Goal: Information Seeking & Learning: Learn about a topic

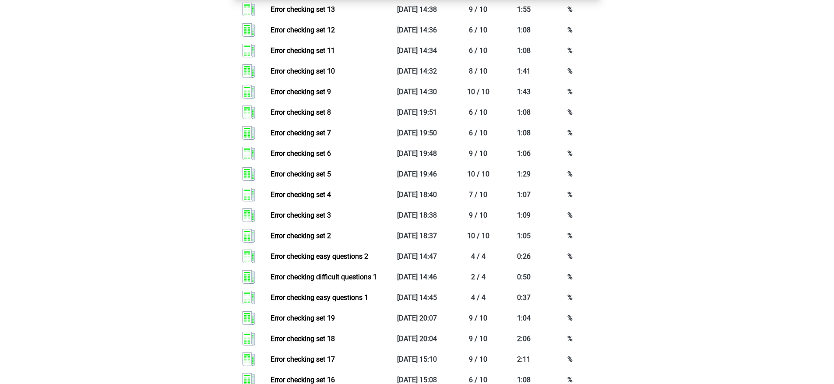
scroll to position [547, 0]
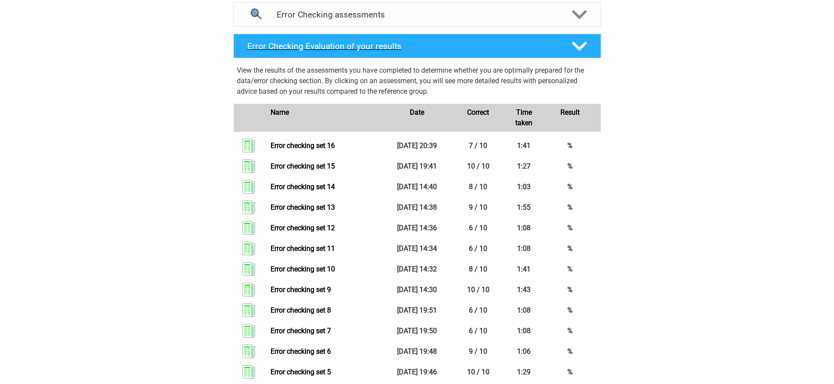
click at [434, 40] on div "Error Checking Evaluation of your results" at bounding box center [417, 46] width 368 height 25
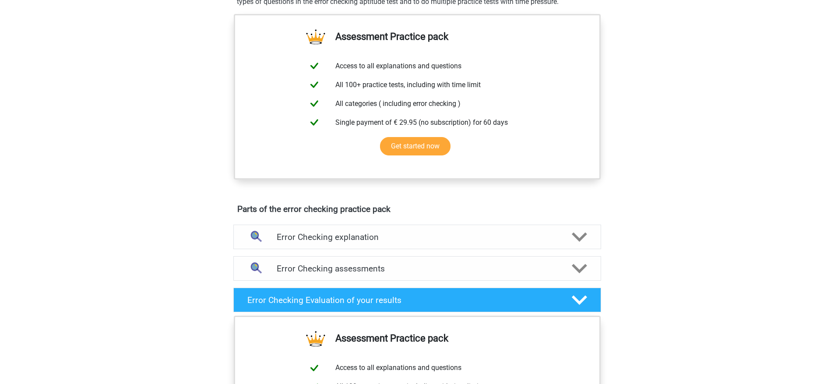
scroll to position [294, 0]
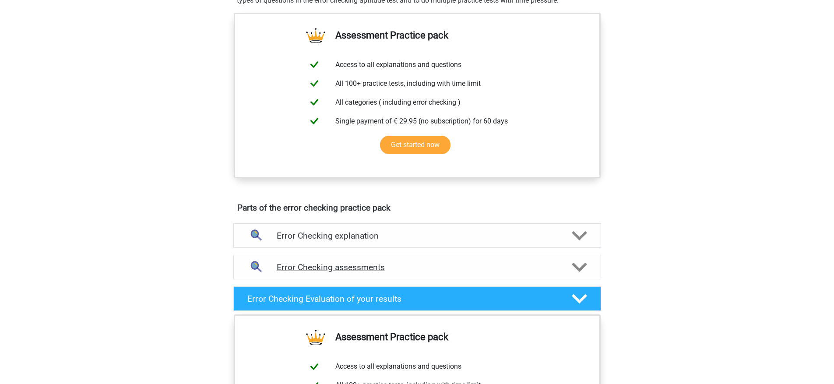
click at [491, 273] on div "Error Checking assessments" at bounding box center [417, 267] width 368 height 25
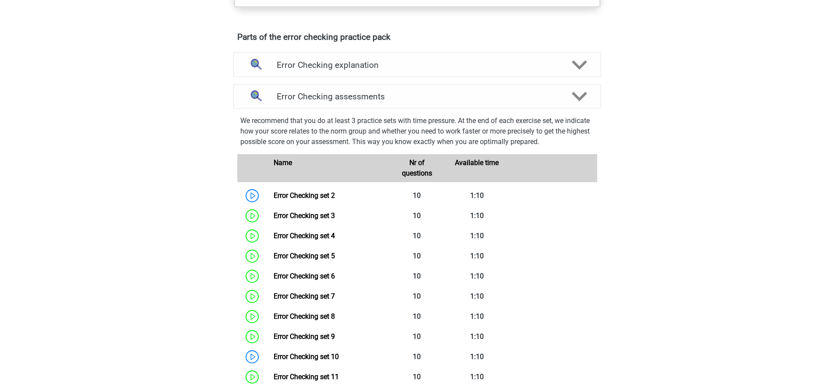
scroll to position [466, 0]
click at [314, 198] on link "Error Checking set 2" at bounding box center [304, 195] width 61 height 8
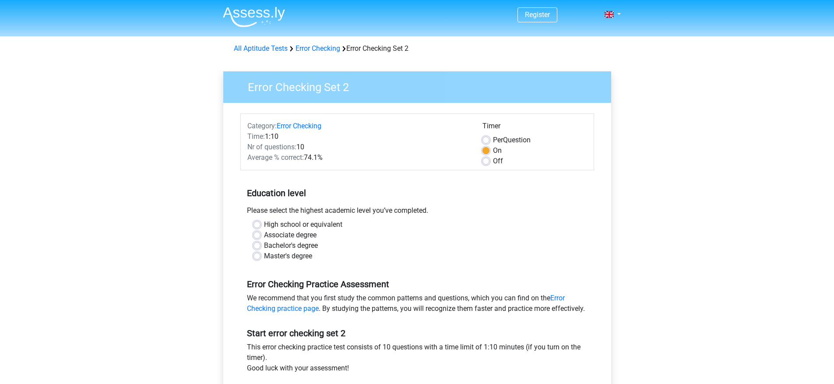
scroll to position [2, 0]
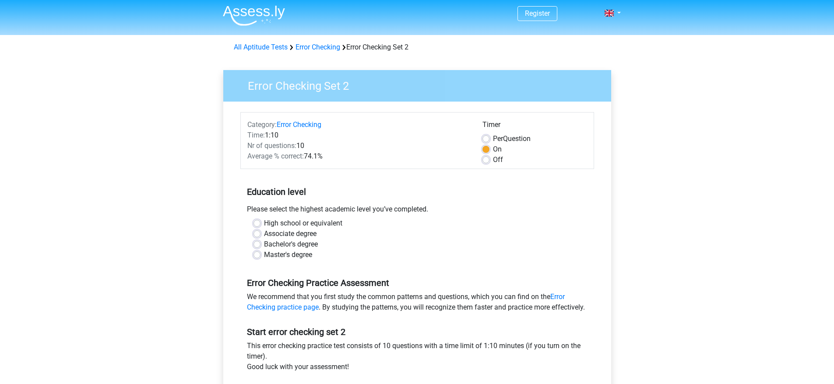
click at [483, 165] on div "Off" at bounding box center [535, 160] width 105 height 11
click at [490, 159] on div "Off" at bounding box center [535, 160] width 105 height 11
click at [490, 155] on div "Off" at bounding box center [535, 160] width 105 height 11
click at [493, 161] on label "Off" at bounding box center [498, 160] width 10 height 11
click at [483, 161] on input "Off" at bounding box center [486, 159] width 7 height 9
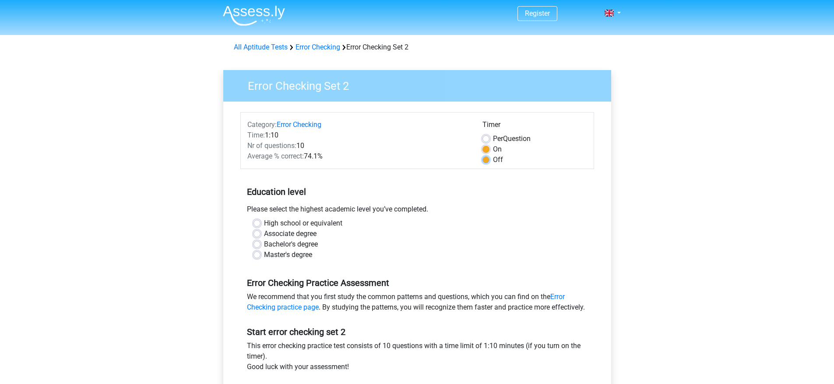
radio input "true"
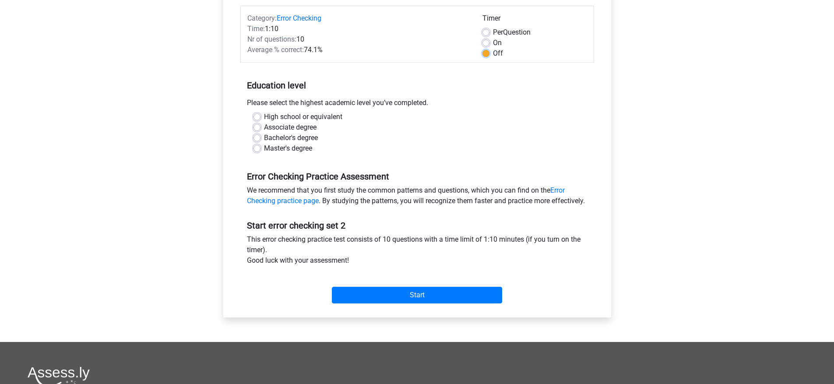
scroll to position [143, 0]
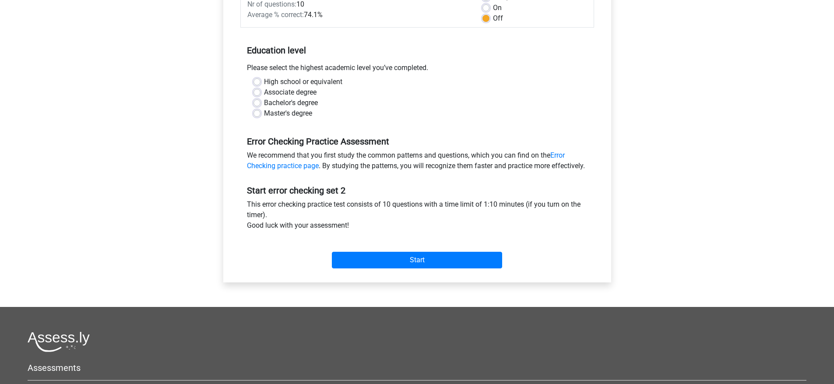
click at [284, 80] on label "High school or equivalent" at bounding box center [303, 82] width 78 height 11
click at [261, 80] on input "High school or equivalent" at bounding box center [257, 81] width 7 height 9
radio input "true"
click at [390, 268] on input "Start" at bounding box center [417, 260] width 170 height 17
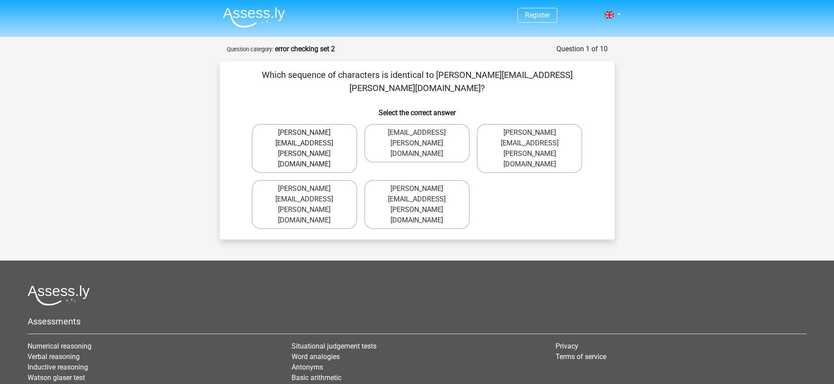
click at [343, 124] on label "Connor.Patterson@gmail.co.uk" at bounding box center [305, 148] width 106 height 49
click at [310, 133] on input "Connor.Patterson@gmail.co.uk" at bounding box center [307, 136] width 6 height 6
radio input "true"
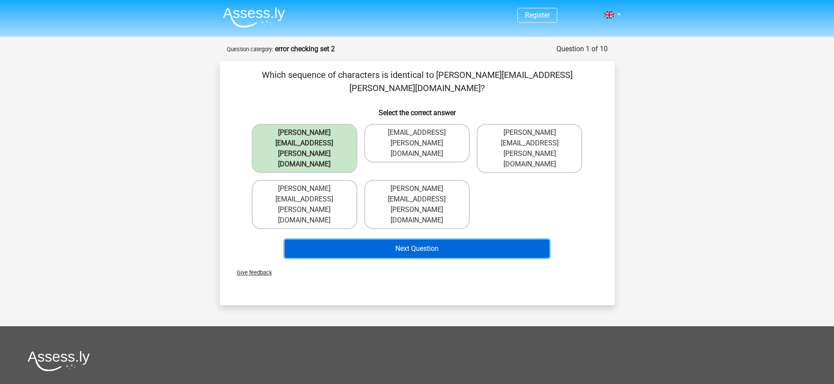
click at [394, 240] on button "Next Question" at bounding box center [417, 249] width 265 height 18
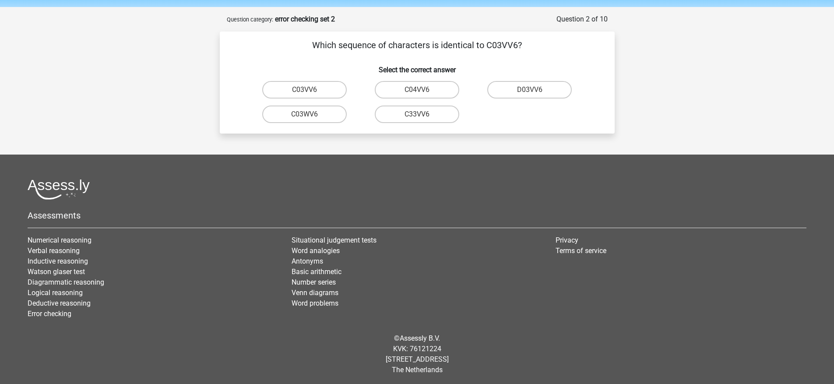
scroll to position [32, 0]
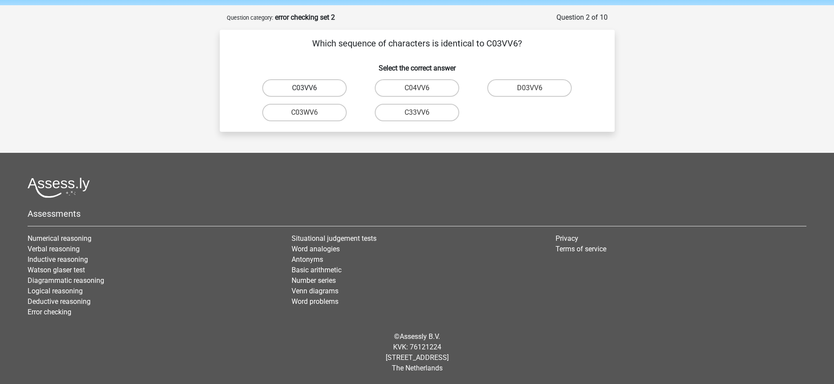
click at [324, 84] on label "C03VV6" at bounding box center [304, 88] width 85 height 18
click at [310, 88] on input "C03VV6" at bounding box center [307, 91] width 6 height 6
radio input "true"
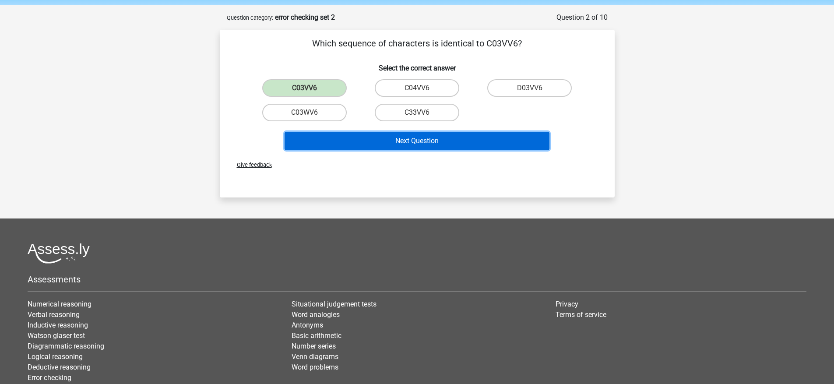
click at [387, 143] on button "Next Question" at bounding box center [417, 141] width 265 height 18
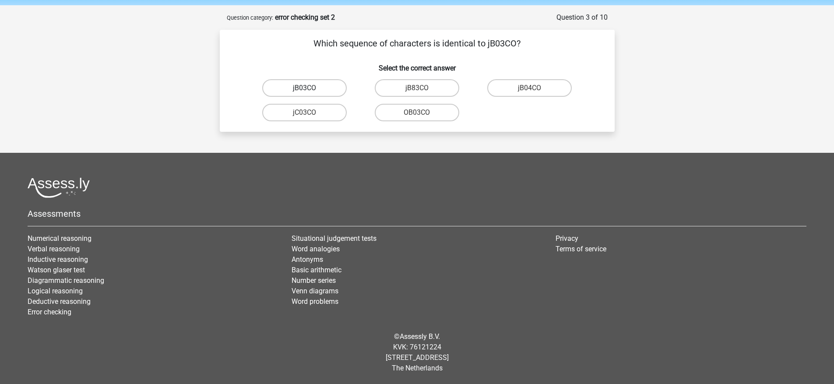
click at [334, 88] on label "jB03CO" at bounding box center [304, 88] width 85 height 18
click at [310, 88] on input "jB03CO" at bounding box center [307, 91] width 6 height 6
radio input "true"
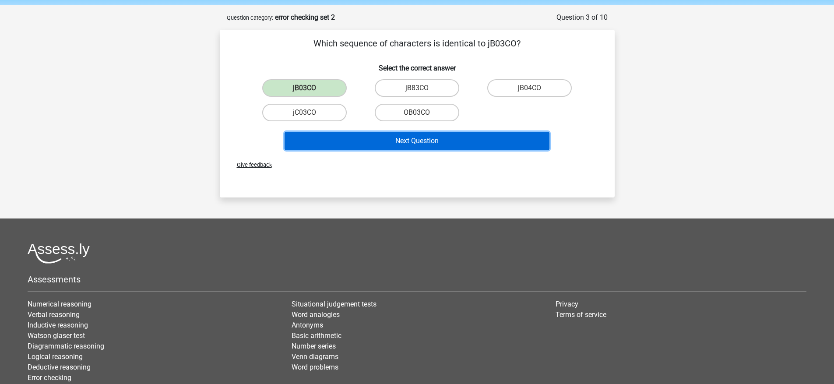
click at [377, 132] on button "Next Question" at bounding box center [417, 141] width 265 height 18
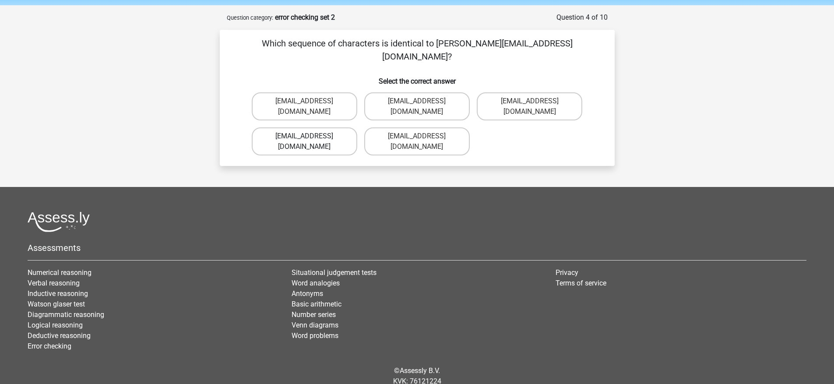
click at [344, 127] on label "Jack_Conley@hotmail.uk.com" at bounding box center [305, 141] width 106 height 28
click at [310, 136] on input "Jack_Conley@hotmail.uk.com" at bounding box center [307, 139] width 6 height 6
radio input "true"
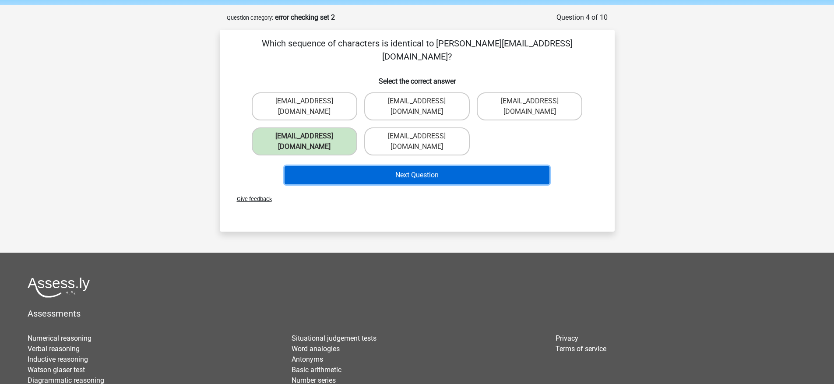
click at [406, 166] on button "Next Question" at bounding box center [417, 175] width 265 height 18
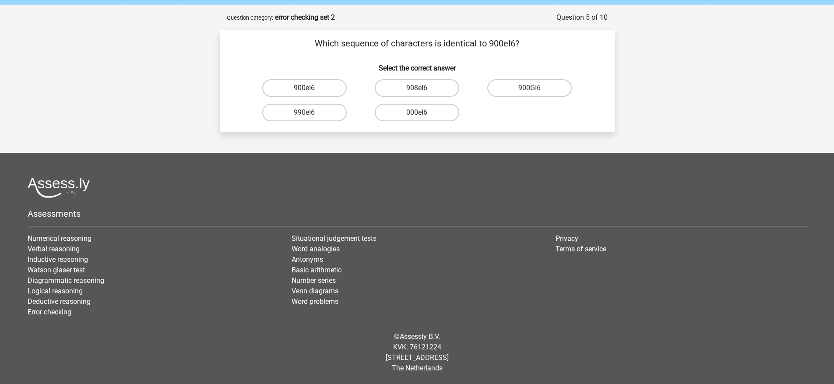
click at [339, 89] on label "900eI6" at bounding box center [304, 88] width 85 height 18
click at [310, 89] on input "900eI6" at bounding box center [307, 91] width 6 height 6
radio input "true"
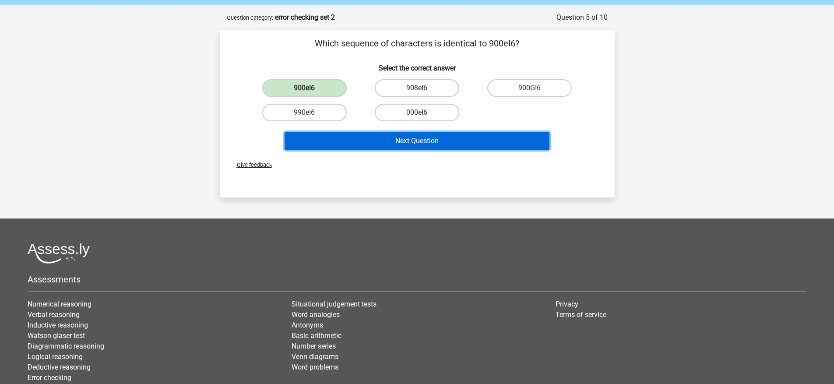
click at [409, 148] on button "Next Question" at bounding box center [417, 141] width 265 height 18
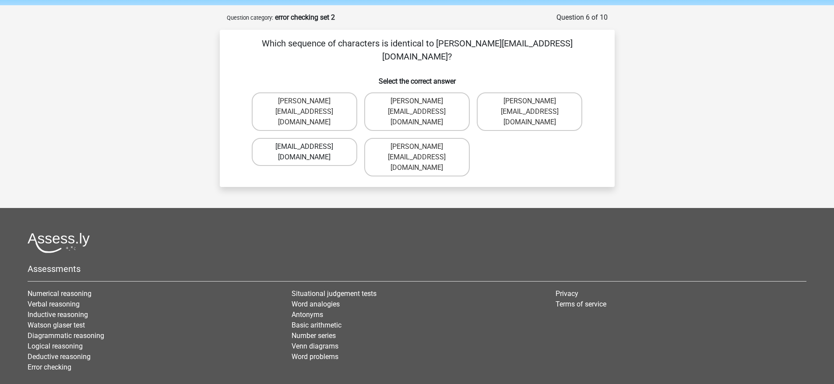
click at [335, 138] on label "Micheal_Meade@joymail.gr" at bounding box center [305, 152] width 106 height 28
click at [310, 147] on input "Micheal_Meade@joymail.gr" at bounding box center [307, 150] width 6 height 6
radio input "true"
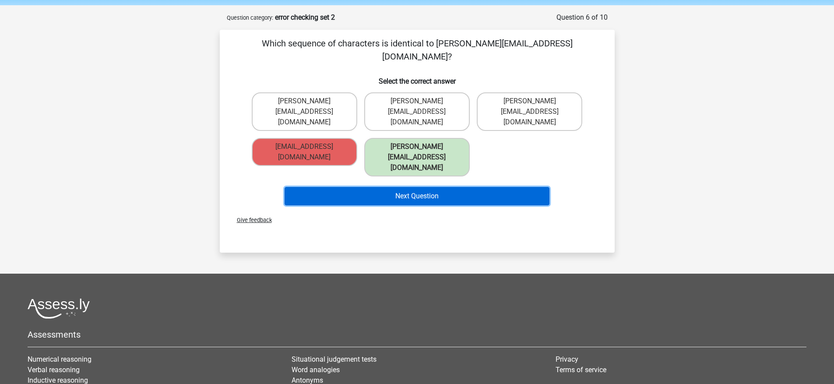
click at [370, 187] on button "Next Question" at bounding box center [417, 196] width 265 height 18
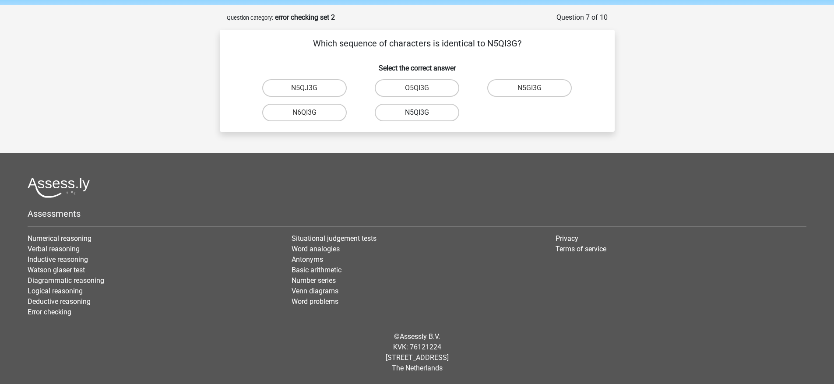
click at [441, 113] on label "N5QI3G" at bounding box center [417, 113] width 85 height 18
click at [423, 113] on input "N5QI3G" at bounding box center [420, 116] width 6 height 6
radio input "true"
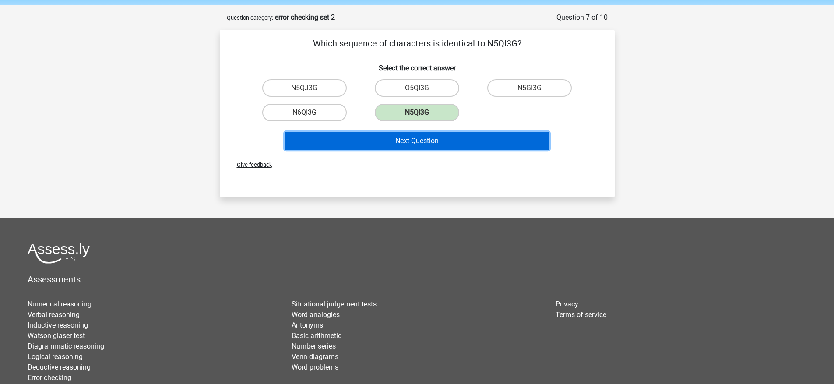
click at [434, 148] on button "Next Question" at bounding box center [417, 141] width 265 height 18
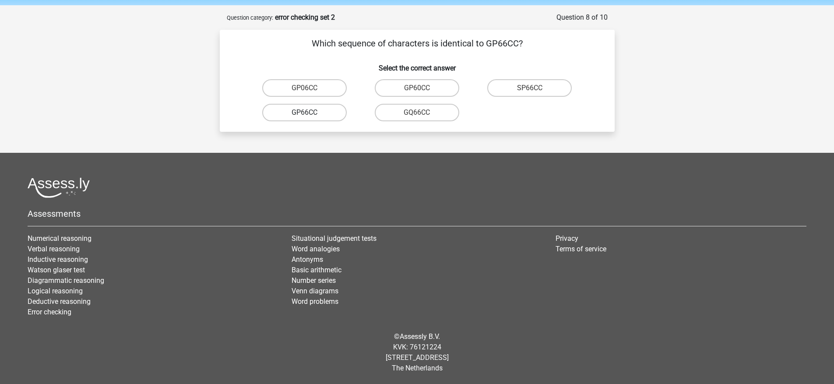
click at [323, 114] on label "GP66CC" at bounding box center [304, 113] width 85 height 18
click at [310, 114] on input "GP66CC" at bounding box center [307, 116] width 6 height 6
radio input "true"
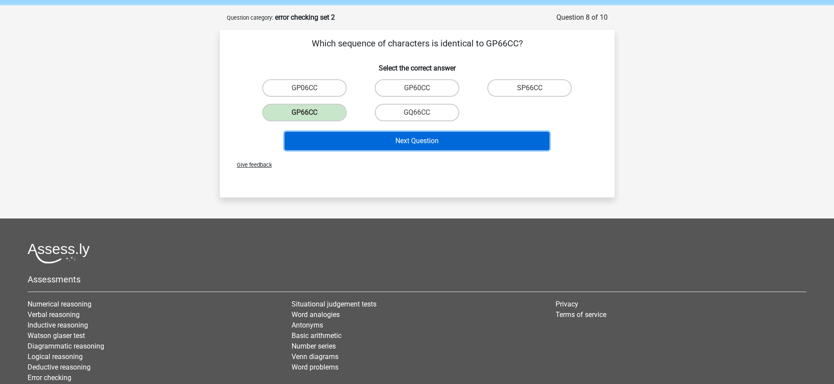
click at [393, 142] on button "Next Question" at bounding box center [417, 141] width 265 height 18
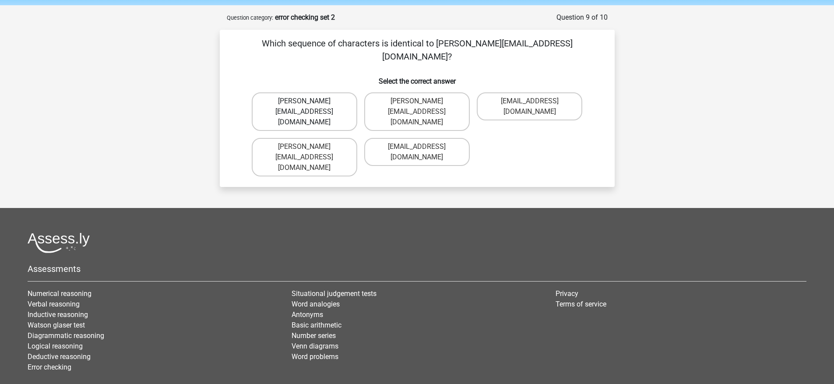
click at [334, 92] on label "Thomas_Mead@joinmail.uk.co" at bounding box center [305, 111] width 106 height 39
click at [310, 101] on input "Thomas_Mead@joinmail.uk.co" at bounding box center [307, 104] width 6 height 6
radio input "true"
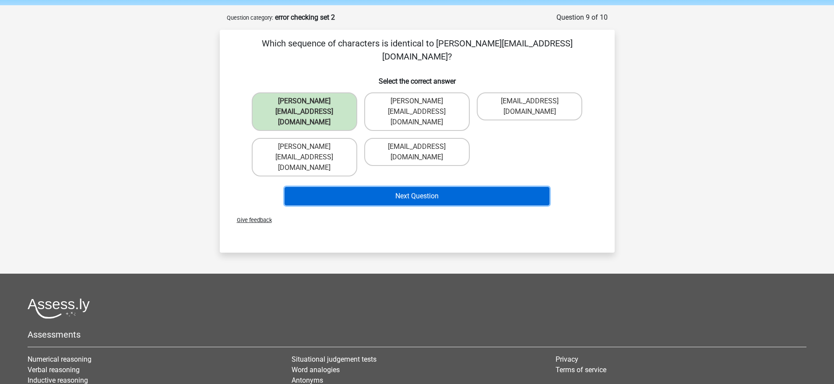
click at [389, 187] on button "Next Question" at bounding box center [417, 196] width 265 height 18
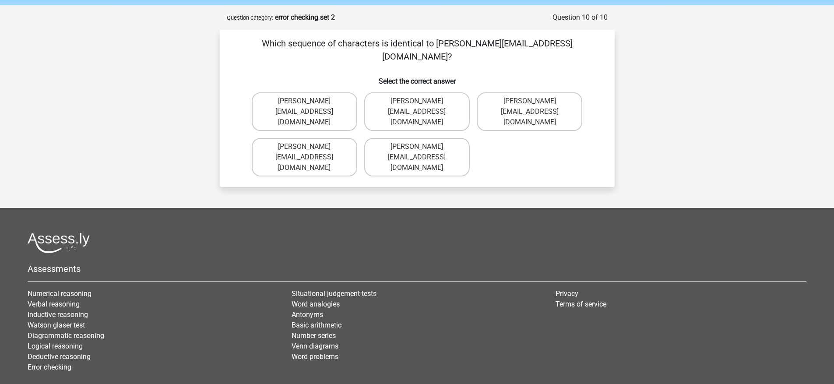
scroll to position [44, 0]
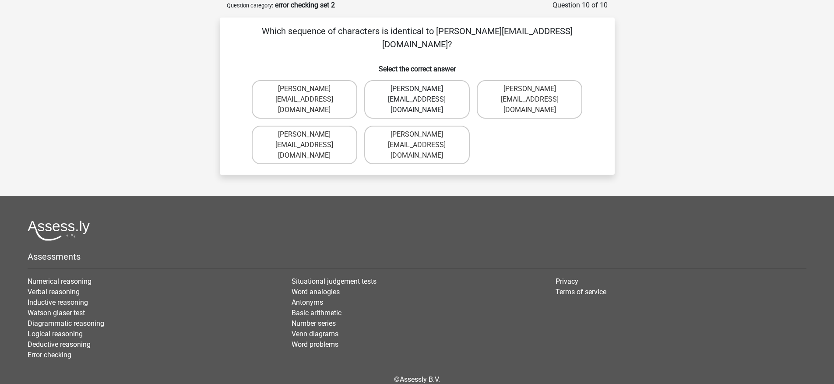
click at [459, 80] on label "Richard-Pierson@hotmails.co.com" at bounding box center [417, 99] width 106 height 39
click at [423, 89] on input "Richard-Pierson@hotmails.co.com" at bounding box center [420, 92] width 6 height 6
radio input "true"
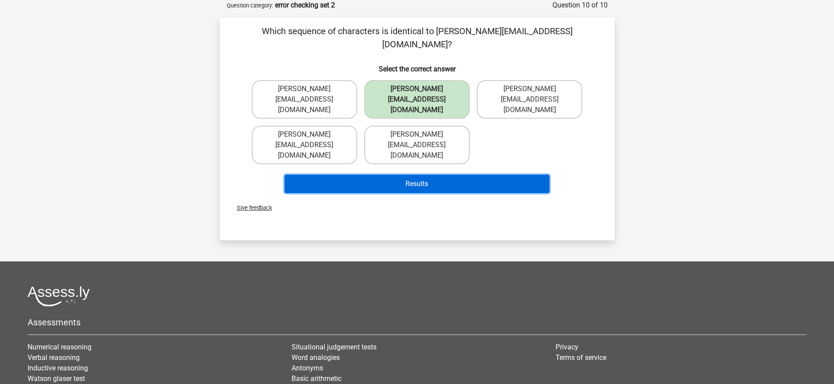
click at [453, 175] on button "Results" at bounding box center [417, 184] width 265 height 18
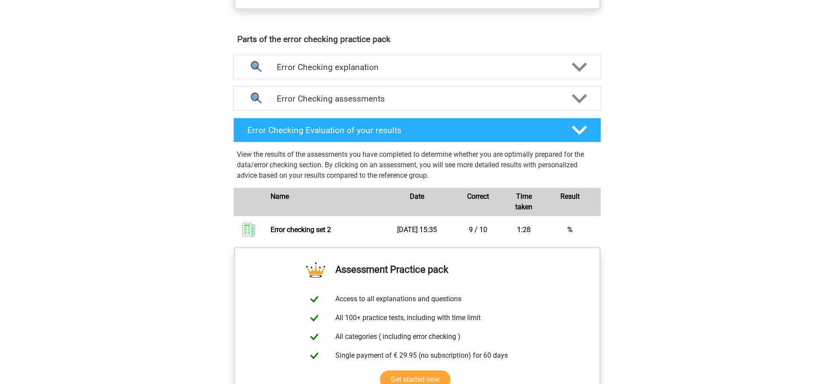
scroll to position [461, 0]
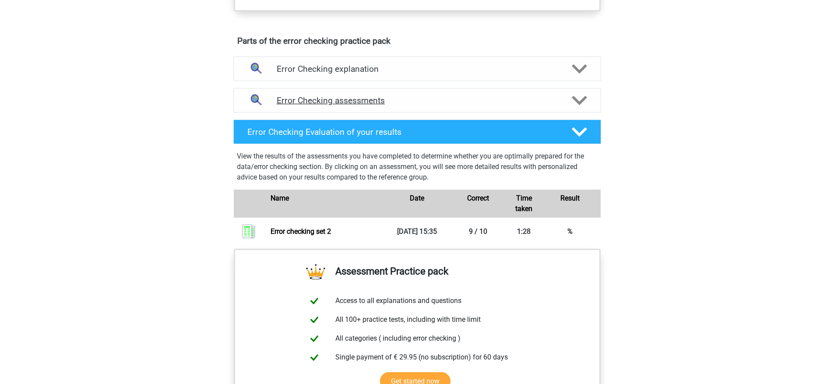
click at [444, 106] on div "Error Checking assessments" at bounding box center [417, 100] width 368 height 25
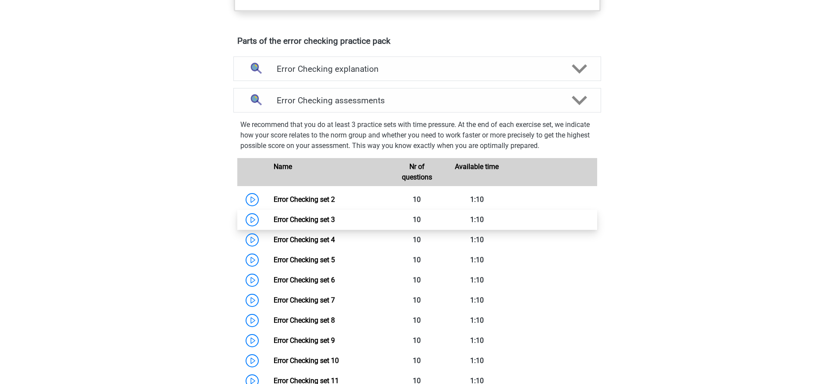
click at [335, 222] on link "Error Checking set 3" at bounding box center [304, 219] width 61 height 8
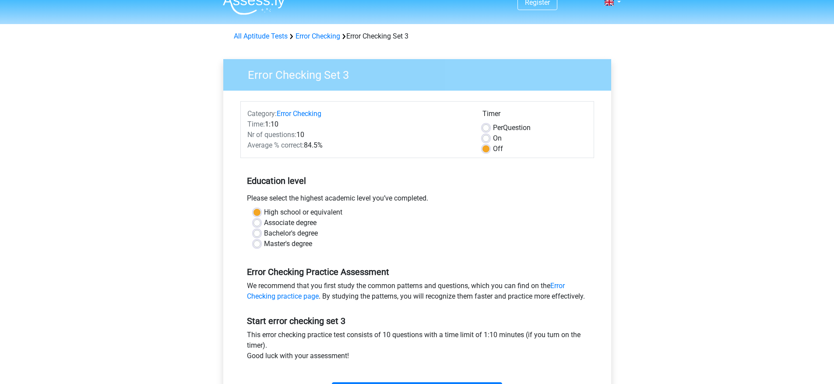
scroll to position [113, 0]
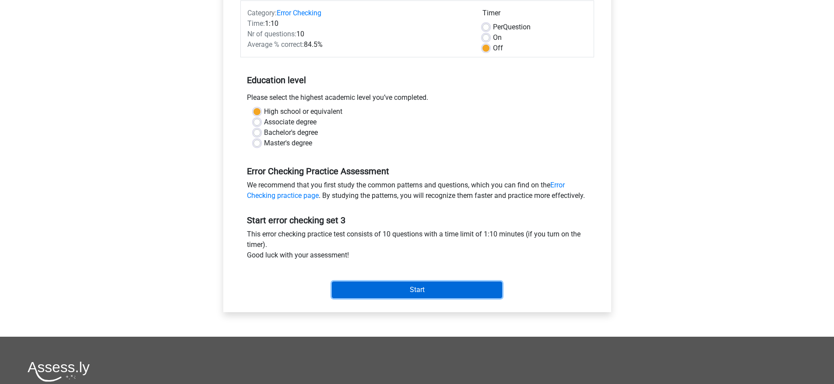
click at [423, 298] on input "Start" at bounding box center [417, 290] width 170 height 17
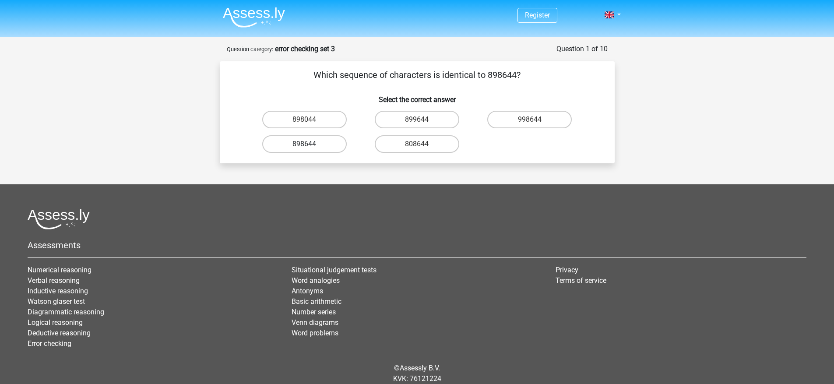
click at [330, 146] on label "898644" at bounding box center [304, 144] width 85 height 18
click at [310, 146] on input "898644" at bounding box center [307, 147] width 6 height 6
radio input "true"
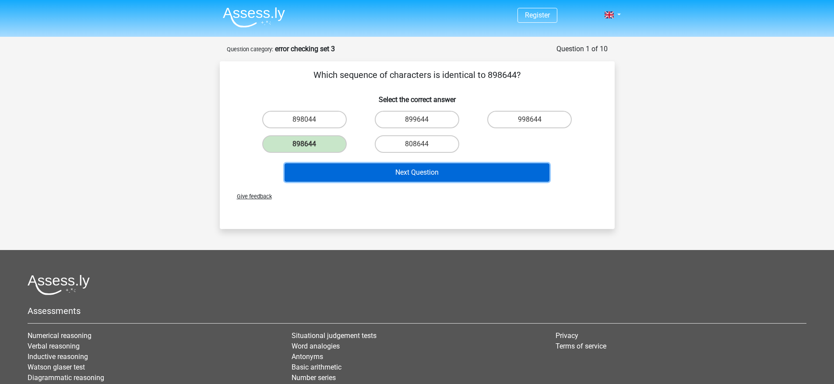
click at [398, 176] on button "Next Question" at bounding box center [417, 172] width 265 height 18
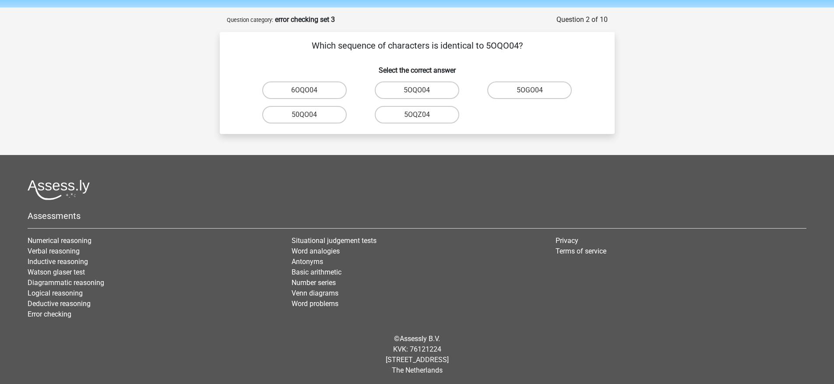
scroll to position [32, 0]
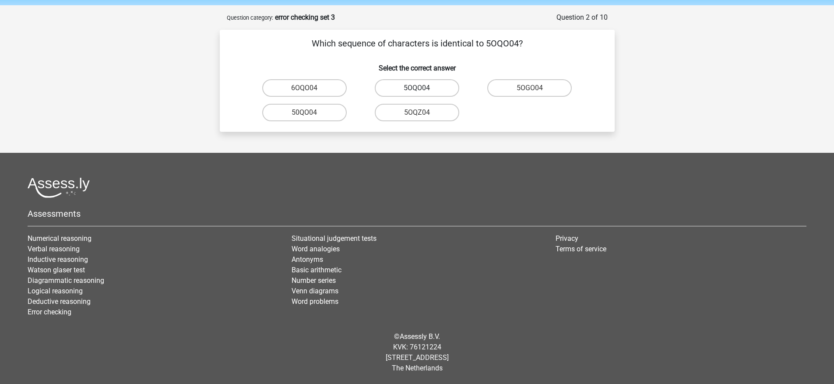
click at [433, 88] on label "5OQO04" at bounding box center [417, 88] width 85 height 18
click at [423, 88] on input "5OQO04" at bounding box center [420, 91] width 6 height 6
radio input "true"
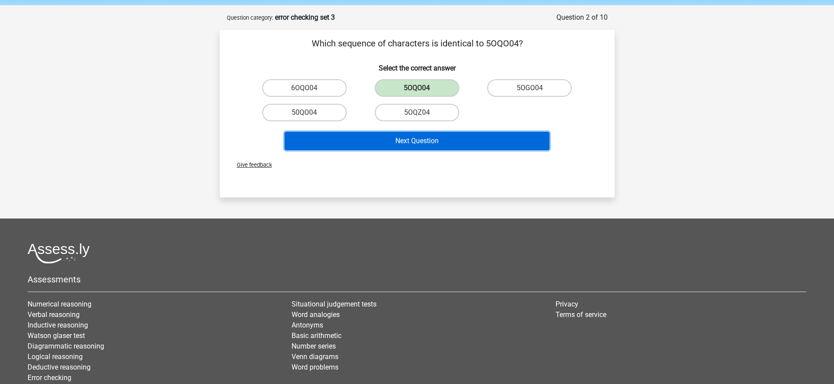
click at [423, 138] on button "Next Question" at bounding box center [417, 141] width 265 height 18
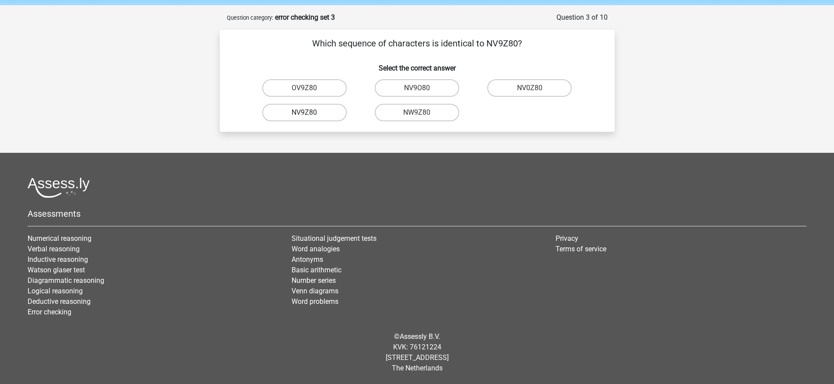
click at [326, 110] on label "NV9Z80" at bounding box center [304, 113] width 85 height 18
click at [310, 113] on input "NV9Z80" at bounding box center [307, 116] width 6 height 6
radio input "true"
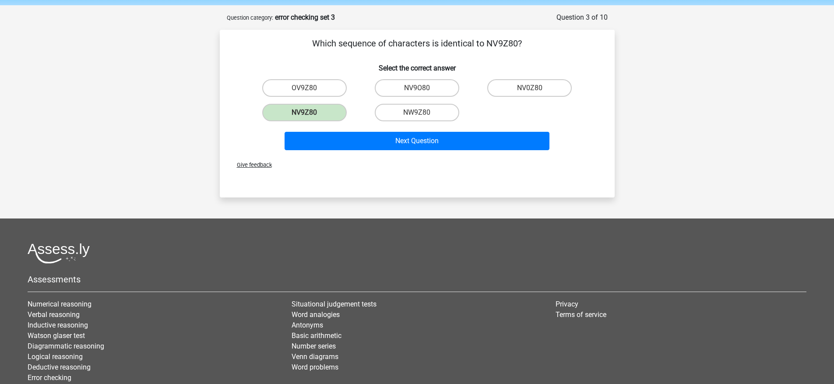
click at [390, 151] on div "Next Question" at bounding box center [417, 143] width 338 height 22
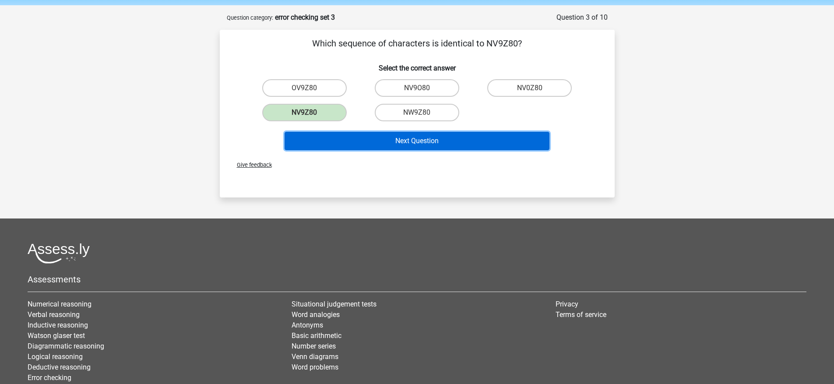
click at [391, 143] on button "Next Question" at bounding box center [417, 141] width 265 height 18
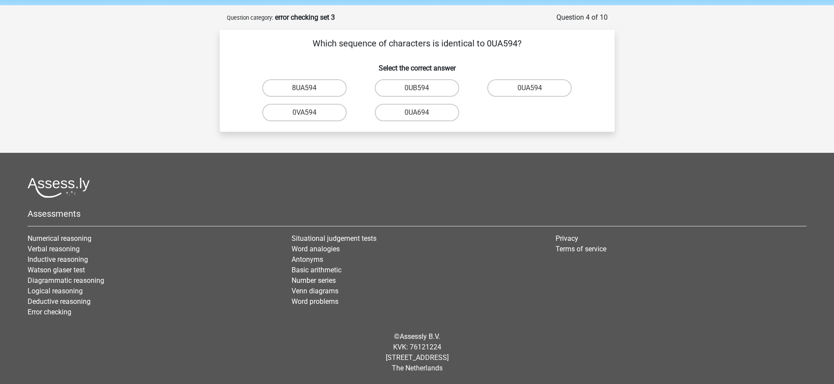
click at [533, 89] on input "0UA594" at bounding box center [533, 91] width 6 height 6
radio input "true"
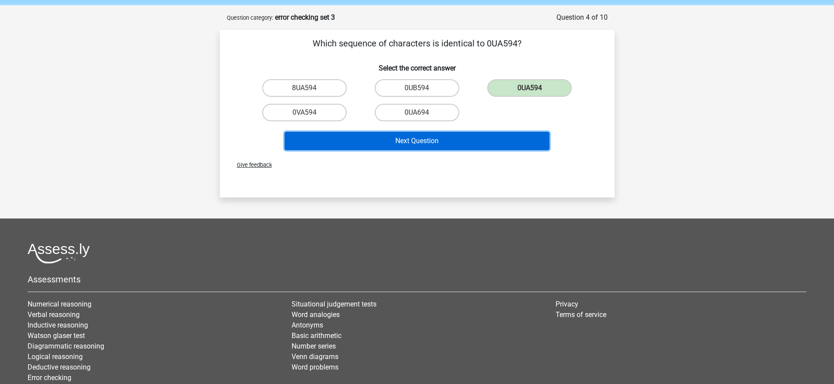
click at [454, 139] on button "Next Question" at bounding box center [417, 141] width 265 height 18
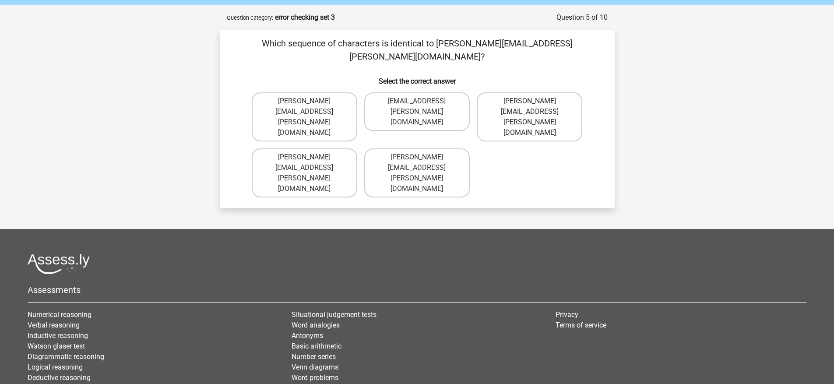
click at [516, 92] on label "Noah+Patterson@joymail.gr" at bounding box center [530, 116] width 106 height 49
click at [530, 101] on input "Noah+Patterson@joymail.gr" at bounding box center [533, 104] width 6 height 6
radio input "true"
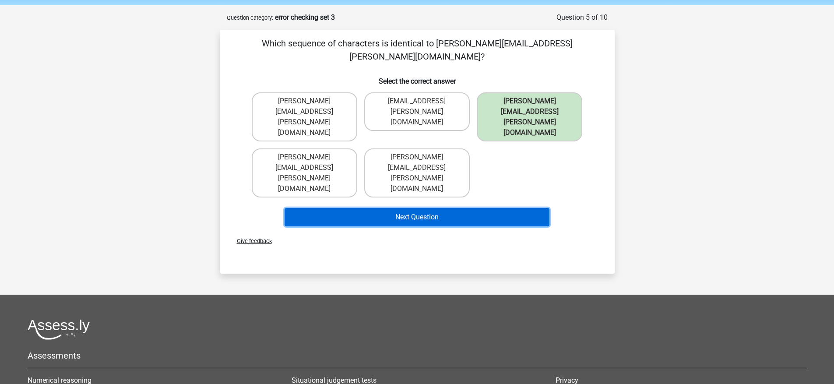
click at [482, 208] on button "Next Question" at bounding box center [417, 217] width 265 height 18
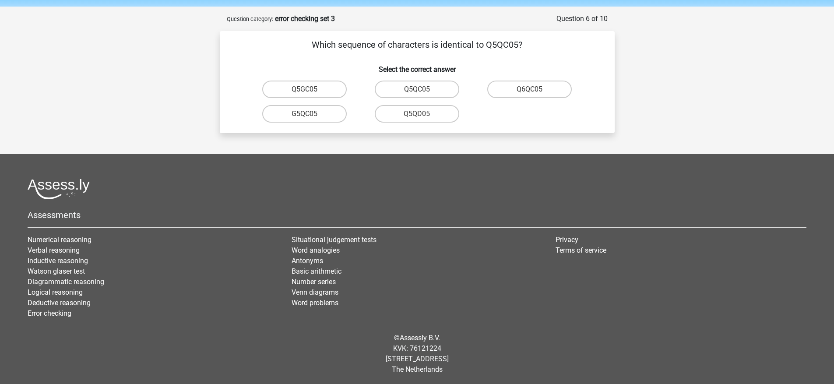
scroll to position [30, 0]
click at [440, 88] on label "Q5QC05" at bounding box center [417, 90] width 85 height 18
click at [423, 90] on input "Q5QC05" at bounding box center [420, 93] width 6 height 6
radio input "true"
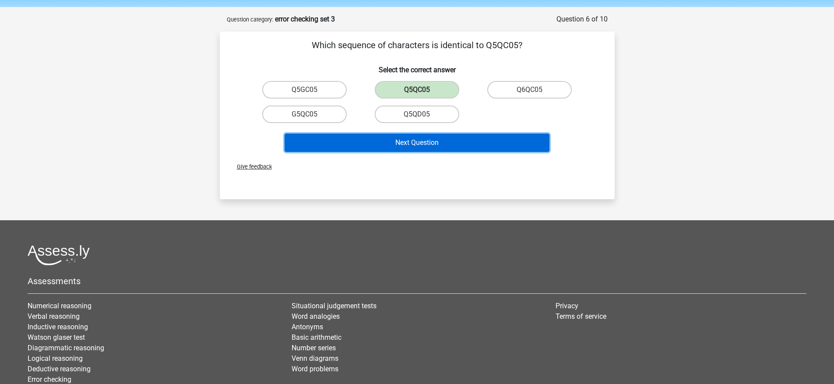
click at [430, 137] on button "Next Question" at bounding box center [417, 143] width 265 height 18
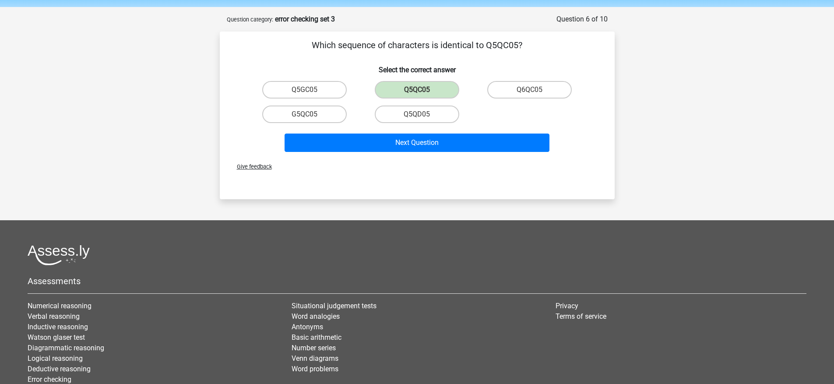
scroll to position [32, 0]
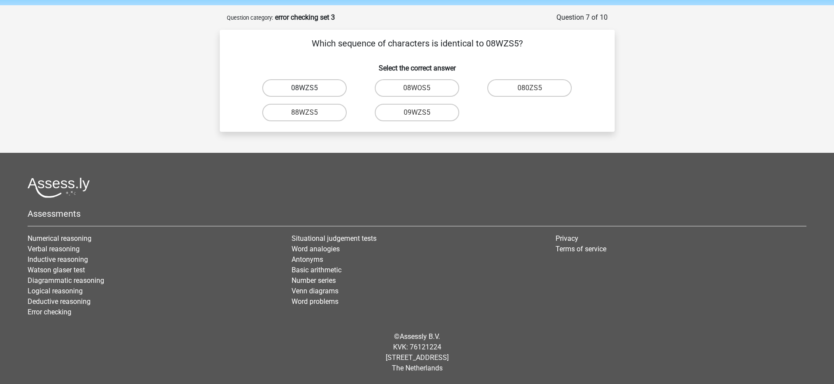
click at [323, 87] on label "08WZS5" at bounding box center [304, 88] width 85 height 18
click at [310, 88] on input "08WZS5" at bounding box center [307, 91] width 6 height 6
radio input "true"
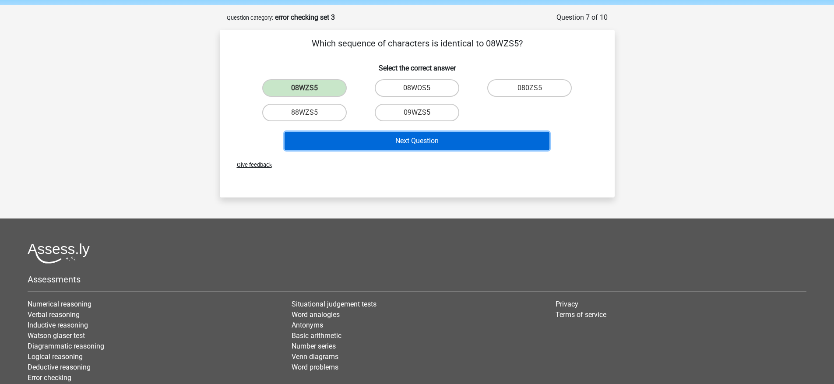
click at [390, 145] on button "Next Question" at bounding box center [417, 141] width 265 height 18
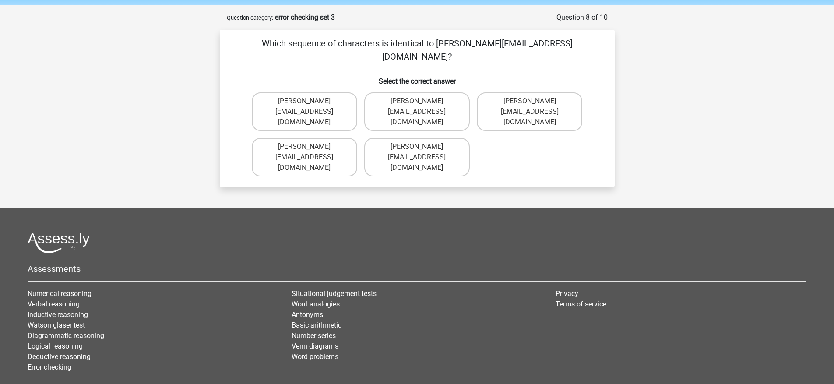
scroll to position [44, 0]
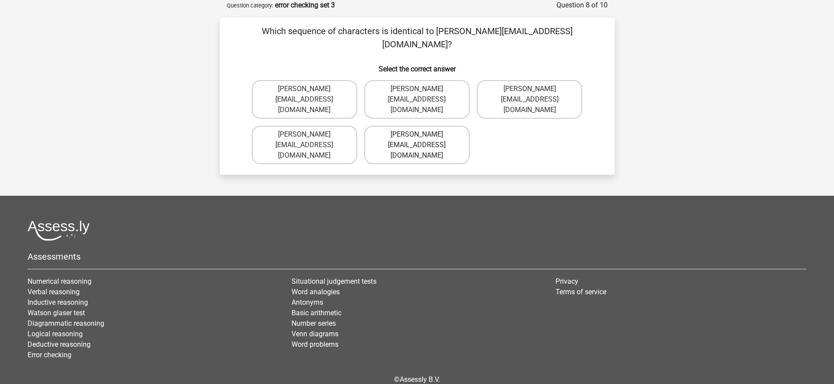
click at [441, 126] on label "Edward-Mead@joinmail.co.uk" at bounding box center [417, 145] width 106 height 39
click at [423, 134] on input "Edward-Mead@joinmail.co.uk" at bounding box center [420, 137] width 6 height 6
radio input "true"
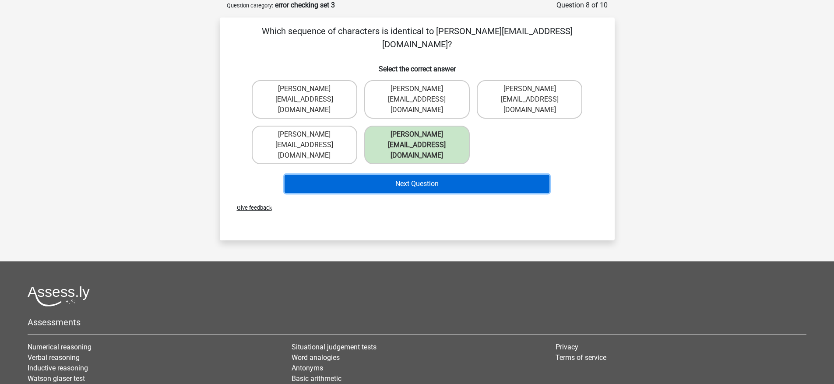
click at [441, 175] on button "Next Question" at bounding box center [417, 184] width 265 height 18
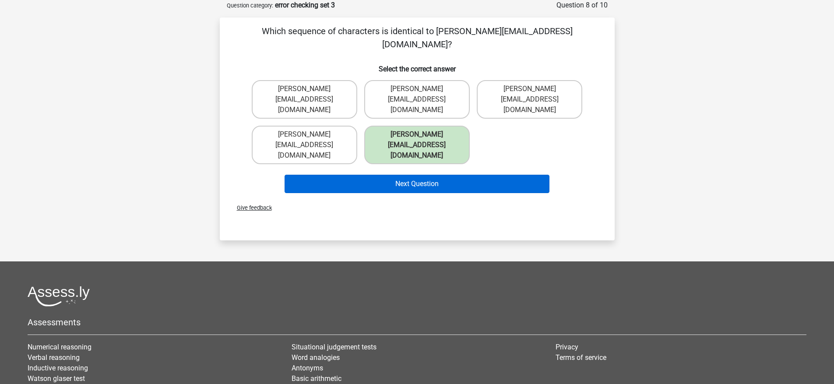
scroll to position [32, 0]
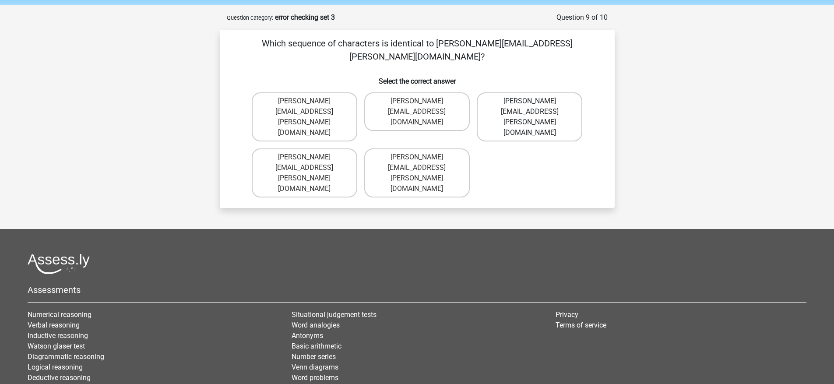
click at [555, 92] on label "Freddie+Knight@joymail.co.uk" at bounding box center [530, 116] width 106 height 49
click at [536, 101] on input "Freddie+Knight@joymail.co.uk" at bounding box center [533, 104] width 6 height 6
radio input "true"
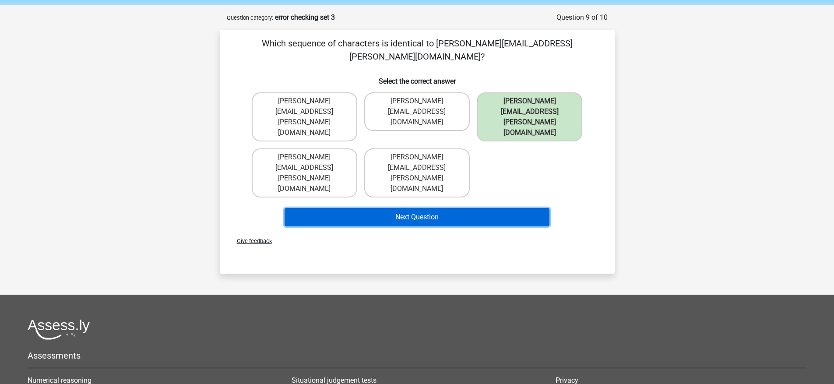
click at [515, 208] on button "Next Question" at bounding box center [417, 217] width 265 height 18
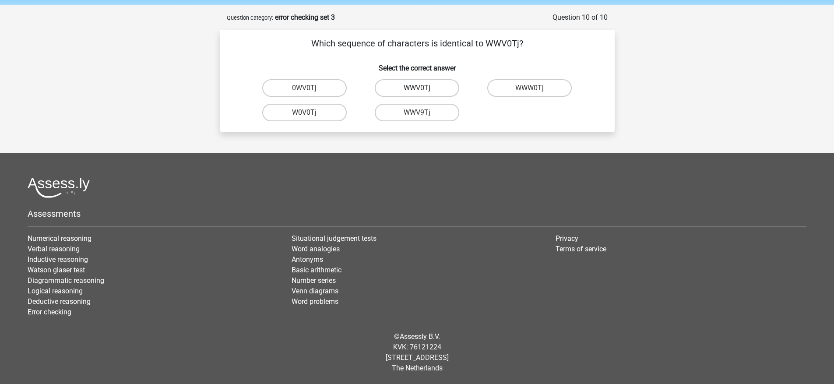
click at [439, 88] on label "WWV0Tj" at bounding box center [417, 88] width 85 height 18
click at [423, 88] on input "WWV0Tj" at bounding box center [420, 91] width 6 height 6
radio input "true"
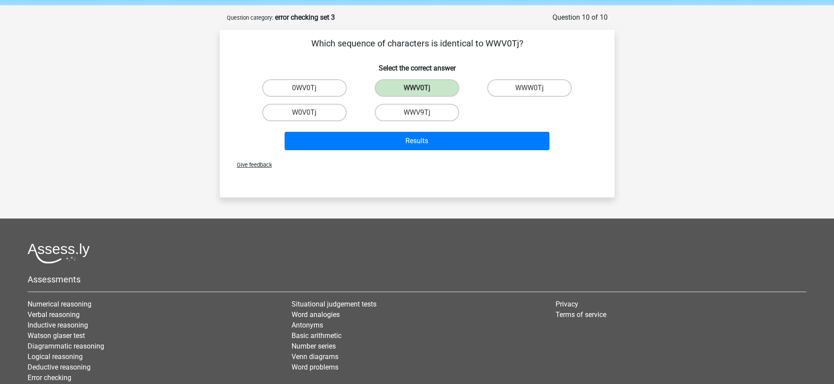
click at [432, 152] on div "Results" at bounding box center [417, 143] width 338 height 22
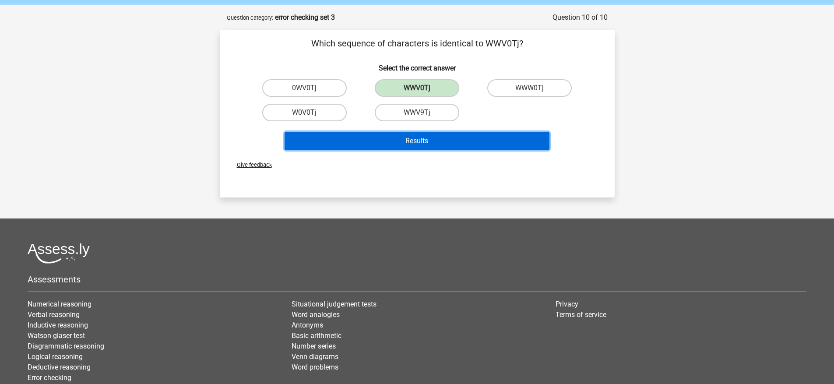
click at [434, 145] on button "Results" at bounding box center [417, 141] width 265 height 18
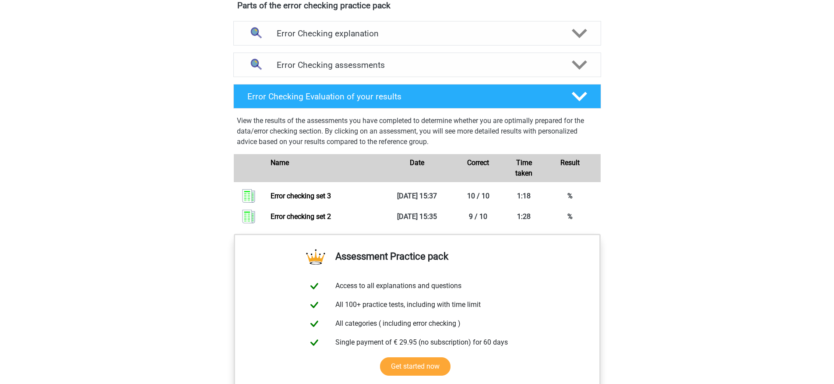
scroll to position [487, 0]
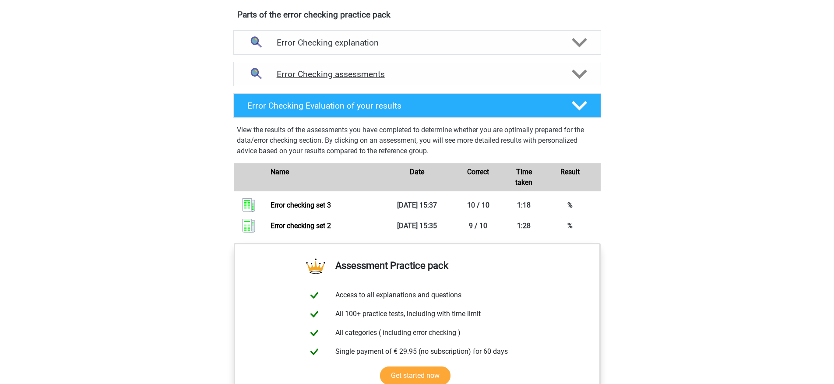
click at [479, 75] on h4 "Error Checking assessments" at bounding box center [417, 74] width 281 height 10
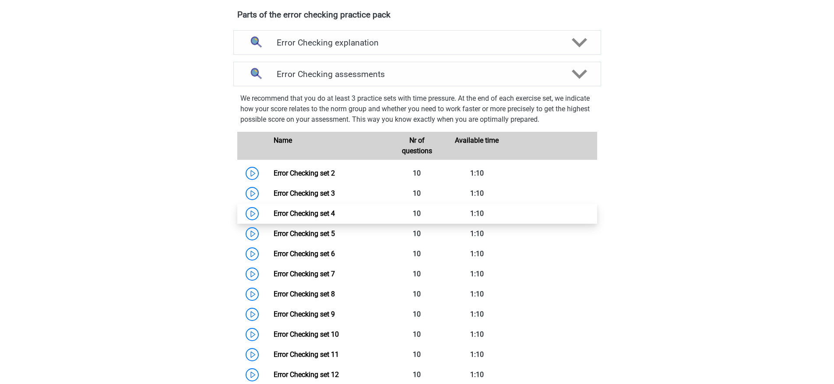
click at [328, 213] on link "Error Checking set 4" at bounding box center [304, 213] width 61 height 8
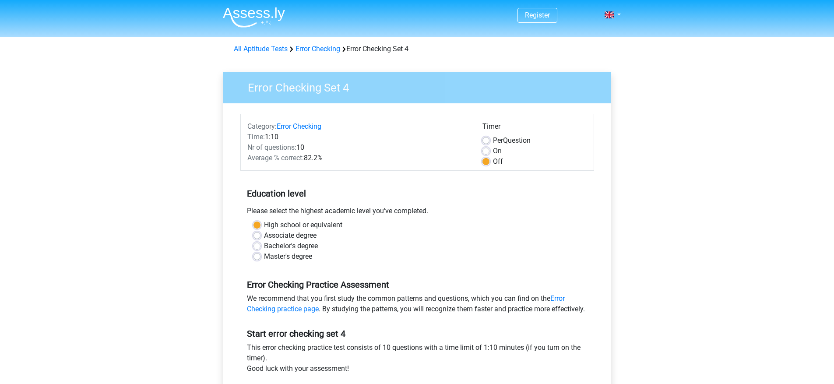
click at [493, 150] on label "On" at bounding box center [497, 151] width 9 height 11
click at [486, 150] on input "On" at bounding box center [486, 150] width 7 height 9
radio input "true"
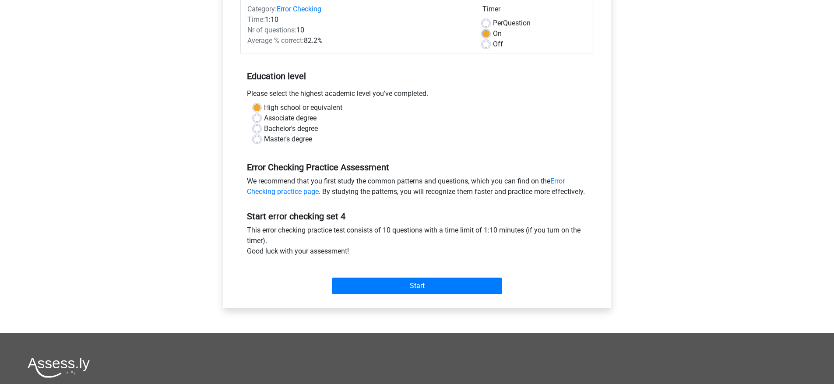
scroll to position [134, 0]
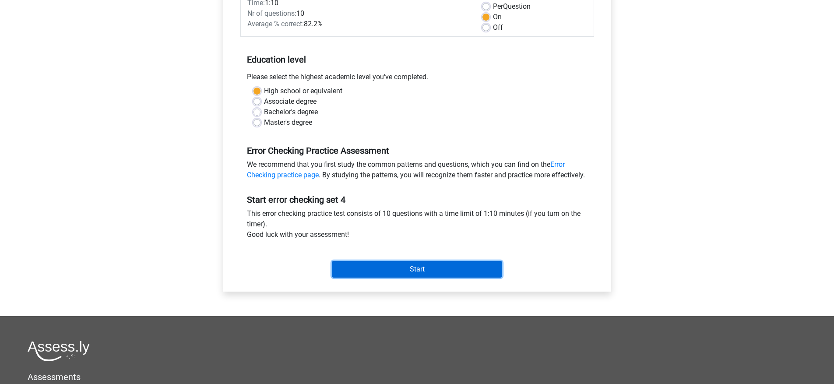
click at [425, 277] on input "Start" at bounding box center [417, 269] width 170 height 17
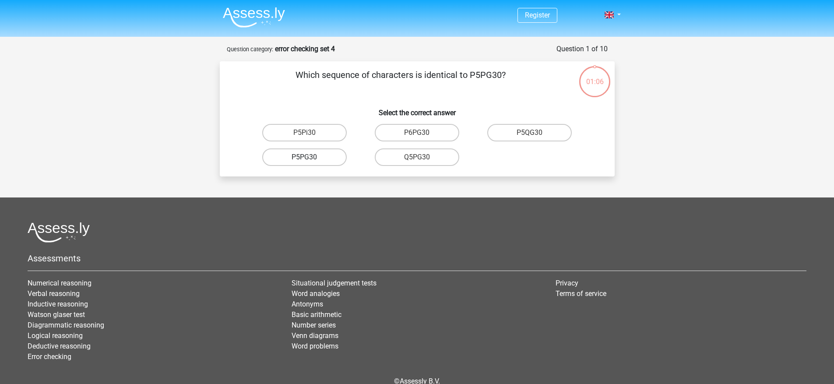
click at [317, 157] on label "P5PG30" at bounding box center [304, 157] width 85 height 18
click at [310, 157] on input "P5PG30" at bounding box center [307, 160] width 6 height 6
radio input "true"
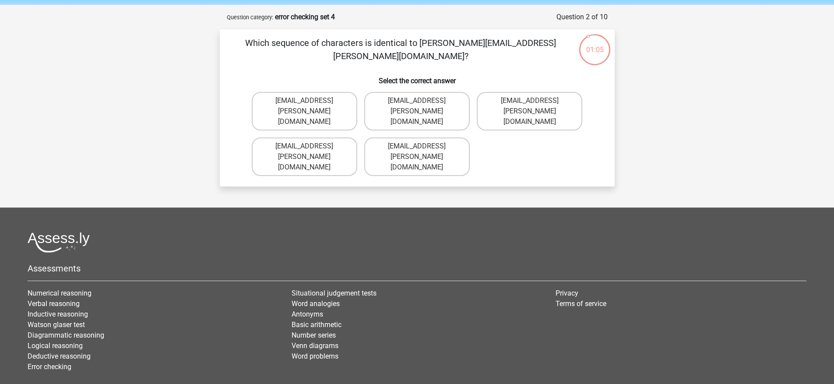
scroll to position [31, 0]
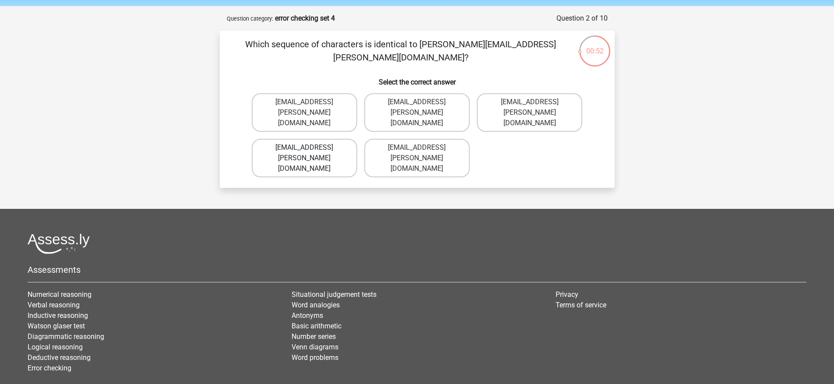
click at [347, 139] on label "[EMAIL_ADDRESS][PERSON_NAME][DOMAIN_NAME]" at bounding box center [305, 158] width 106 height 39
click at [310, 148] on input "Evie+Pierson@hotmail.co.com" at bounding box center [307, 151] width 6 height 6
radio input "true"
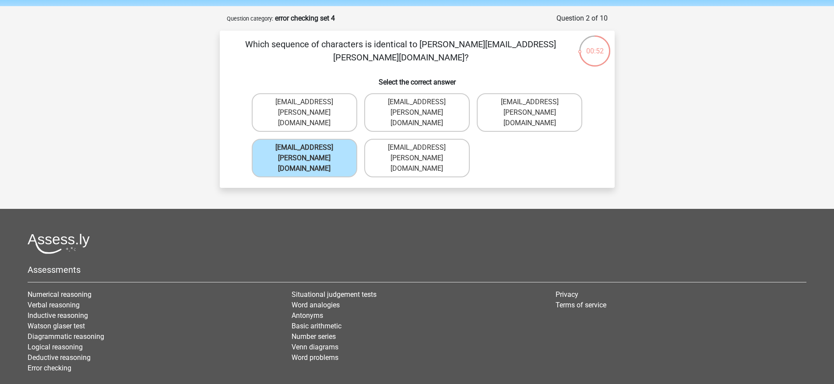
scroll to position [44, 0]
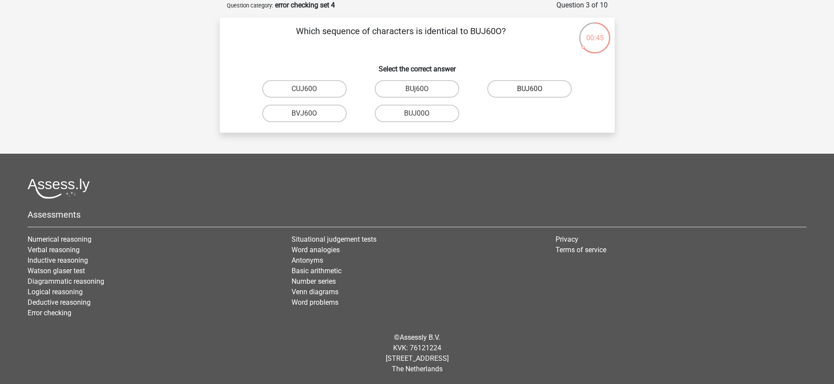
click at [564, 88] on label "BUJ60O" at bounding box center [529, 89] width 85 height 18
click at [536, 89] on input "BUJ60O" at bounding box center [533, 92] width 6 height 6
radio input "true"
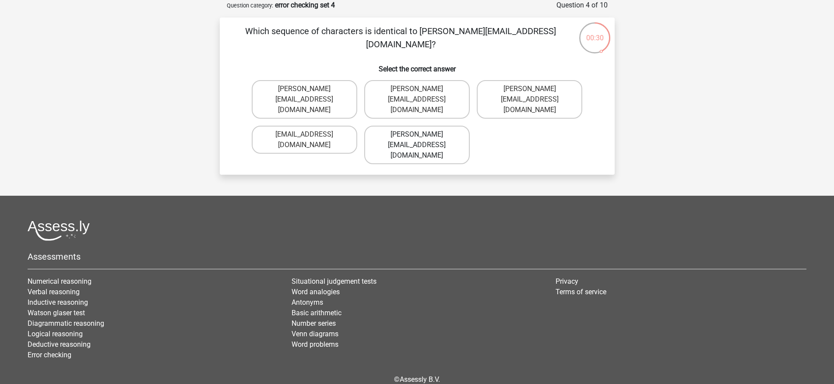
click at [423, 126] on label "Sophia.Vanderbilt@joymail.uk.com" at bounding box center [417, 145] width 106 height 39
click at [423, 134] on input "Sophia.Vanderbilt@joymail.uk.com" at bounding box center [420, 137] width 6 height 6
radio input "true"
click at [336, 126] on label "Oscar+Adams@hotmail.br" at bounding box center [305, 145] width 106 height 39
click at [310, 134] on input "Oscar+Adams@hotmail.br" at bounding box center [307, 137] width 6 height 6
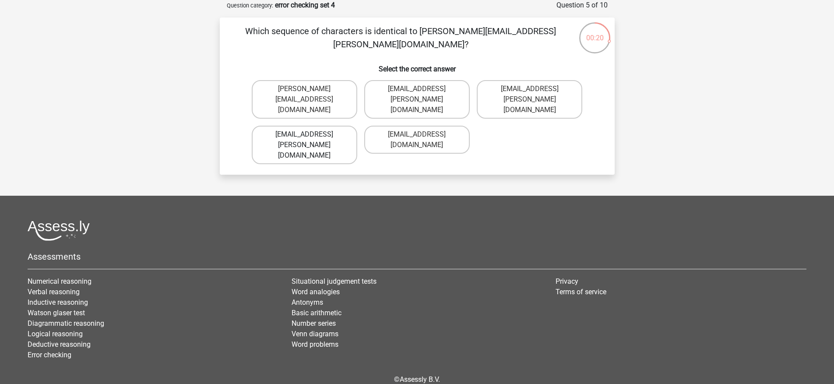
radio input "true"
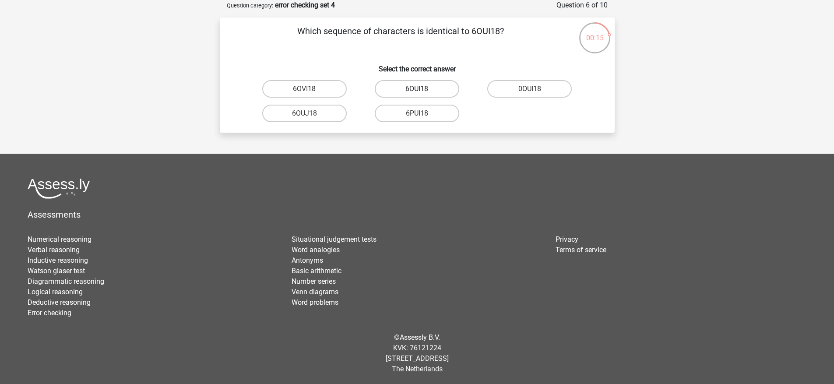
click at [450, 87] on label "6OUI18" at bounding box center [417, 89] width 85 height 18
click at [423, 89] on input "6OUI18" at bounding box center [420, 92] width 6 height 6
radio input "true"
click at [334, 88] on label "15O30T" at bounding box center [304, 89] width 85 height 18
click at [310, 89] on input "15O30T" at bounding box center [307, 92] width 6 height 6
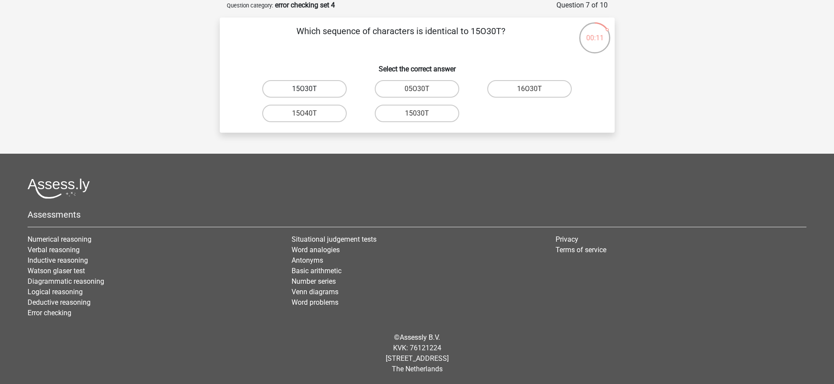
radio input "true"
click at [333, 91] on label "4Z45G0" at bounding box center [304, 89] width 85 height 18
click at [310, 91] on input "4Z45G0" at bounding box center [307, 92] width 6 height 6
radio input "true"
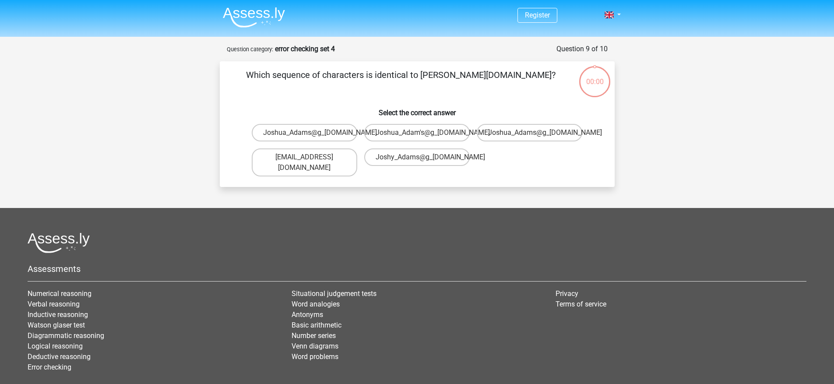
scroll to position [44, 0]
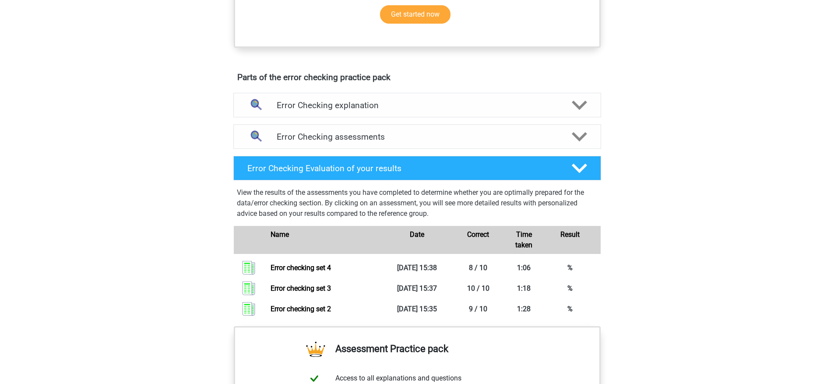
scroll to position [420, 0]
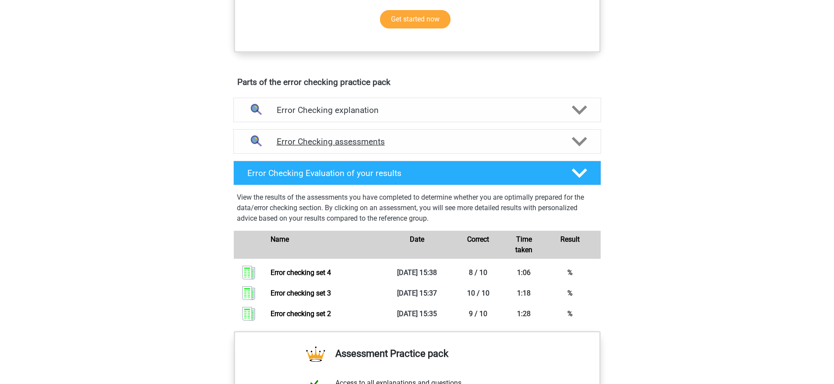
click at [426, 137] on h4 "Error Checking assessments" at bounding box center [417, 142] width 281 height 10
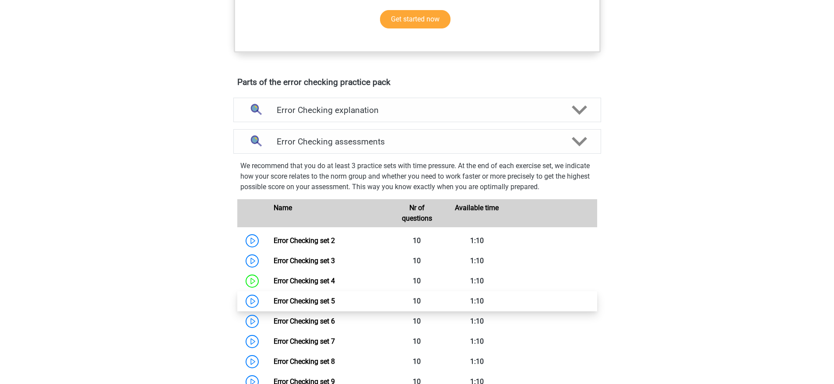
click at [335, 305] on link "Error Checking set 5" at bounding box center [304, 301] width 61 height 8
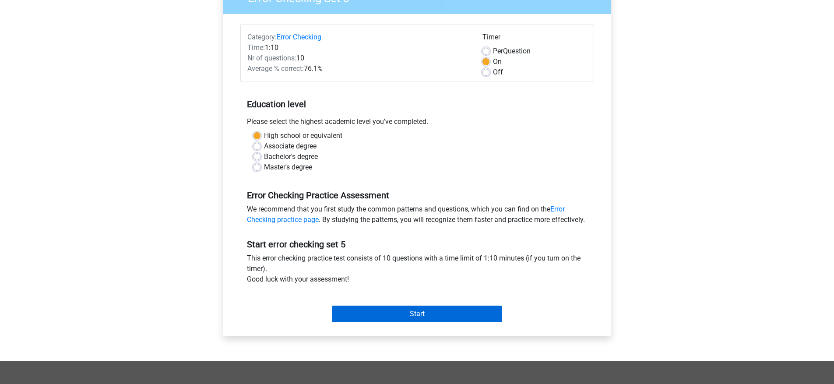
scroll to position [196, 0]
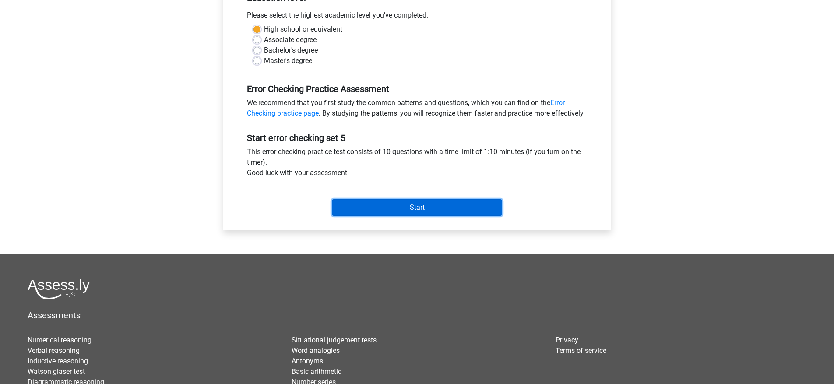
click at [379, 216] on input "Start" at bounding box center [417, 207] width 170 height 17
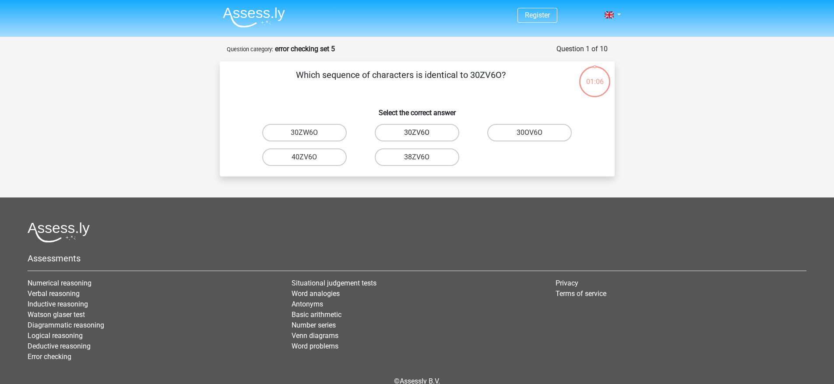
click at [435, 133] on label "30ZV6O" at bounding box center [417, 133] width 85 height 18
click at [423, 133] on input "30ZV6O" at bounding box center [420, 136] width 6 height 6
radio input "true"
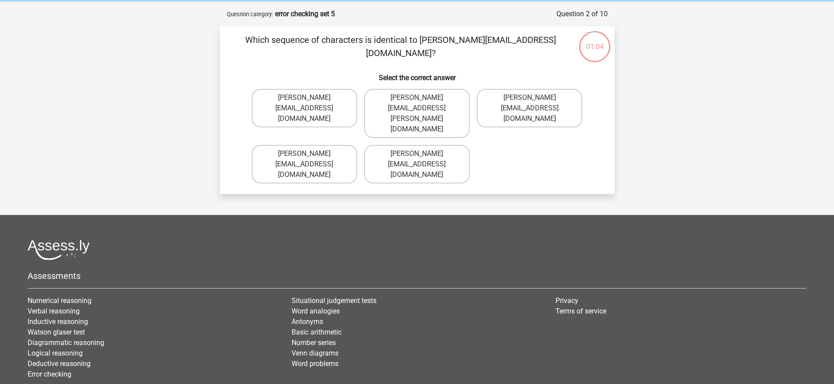
scroll to position [34, 0]
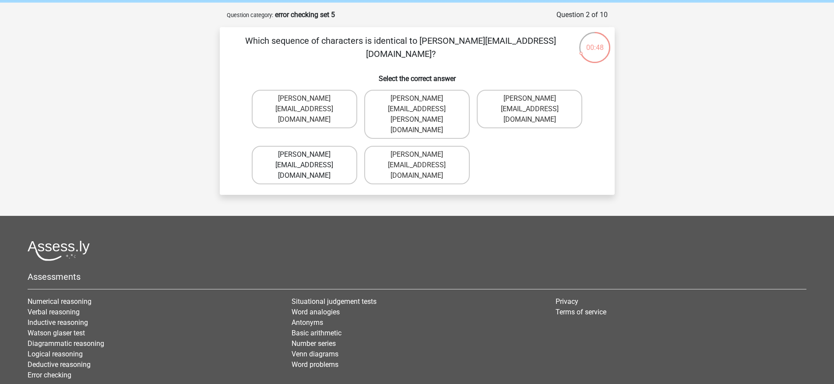
click at [342, 146] on label "Muhammad+Carroll@memail.gl" at bounding box center [305, 165] width 106 height 39
click at [310, 155] on input "Muhammad+Carroll@memail.gl" at bounding box center [307, 158] width 6 height 6
radio input "true"
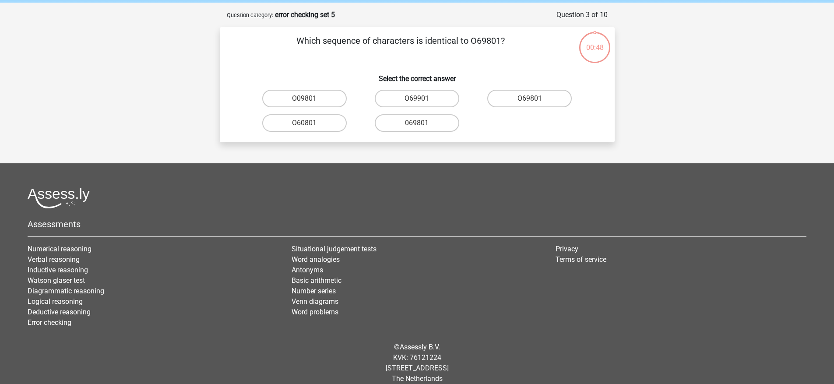
scroll to position [44, 0]
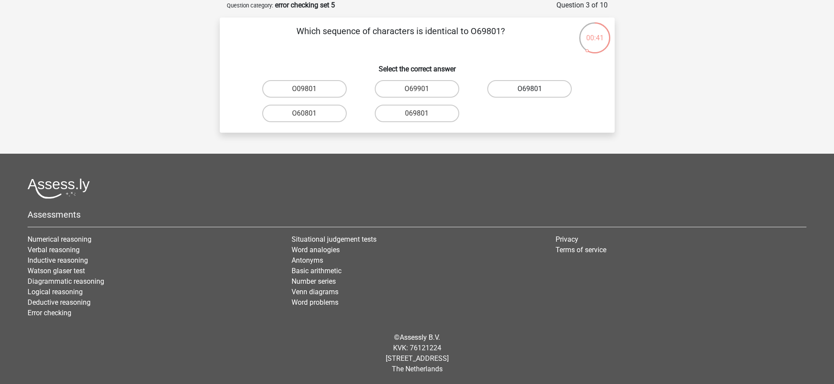
click at [529, 91] on label "O69801" at bounding box center [529, 89] width 85 height 18
click at [530, 91] on input "O69801" at bounding box center [533, 92] width 6 height 6
radio input "true"
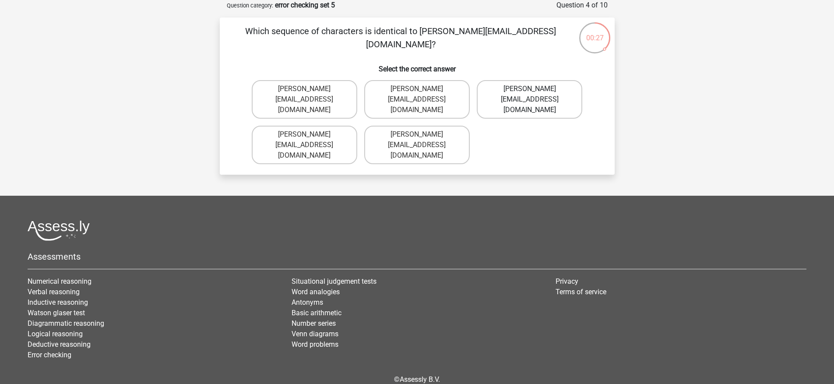
click at [544, 99] on label "George-Churchill@jointmail.com.co" at bounding box center [530, 99] width 106 height 39
click at [536, 95] on input "George-Churchill@jointmail.com.co" at bounding box center [533, 92] width 6 height 6
radio input "true"
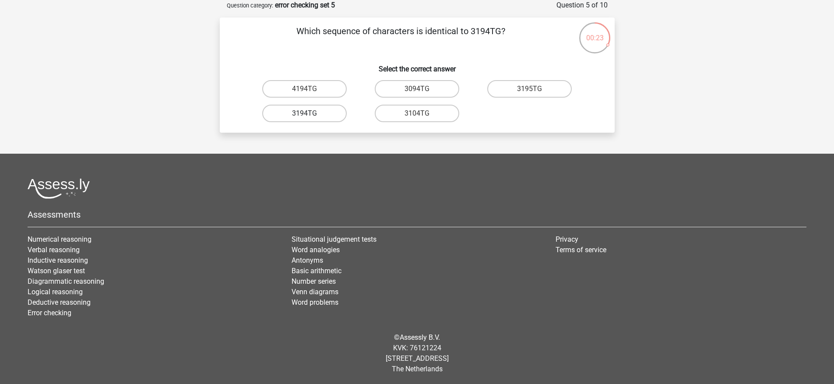
click at [319, 115] on label "3194TG" at bounding box center [304, 114] width 85 height 18
click at [310, 115] on input "3194TG" at bounding box center [307, 116] width 6 height 6
radio input "true"
click at [329, 116] on label "SiO6C0" at bounding box center [304, 114] width 85 height 18
click at [310, 116] on input "SiO6C0" at bounding box center [307, 116] width 6 height 6
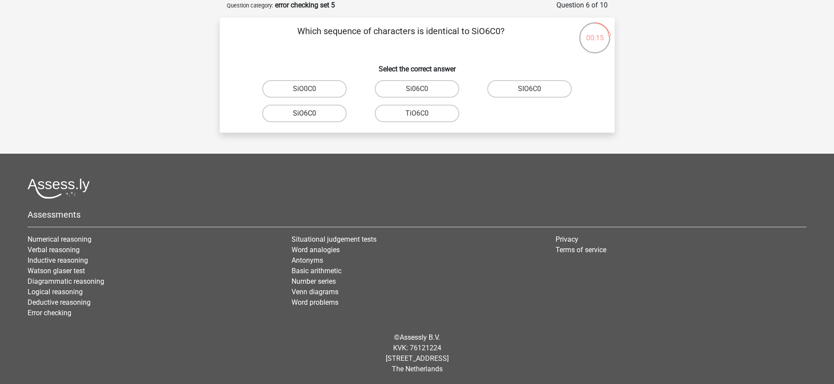
radio input "true"
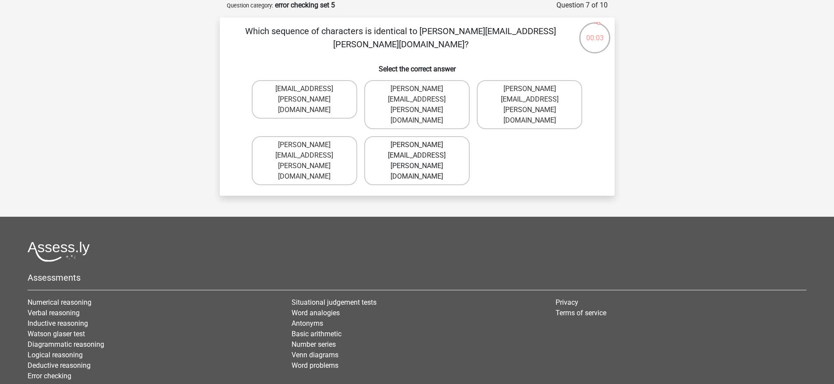
click at [399, 136] on label "Connor.Clarke@hotmails.gr" at bounding box center [417, 160] width 106 height 49
click at [417, 145] on input "Connor.Clarke@hotmails.gr" at bounding box center [420, 148] width 6 height 6
radio input "true"
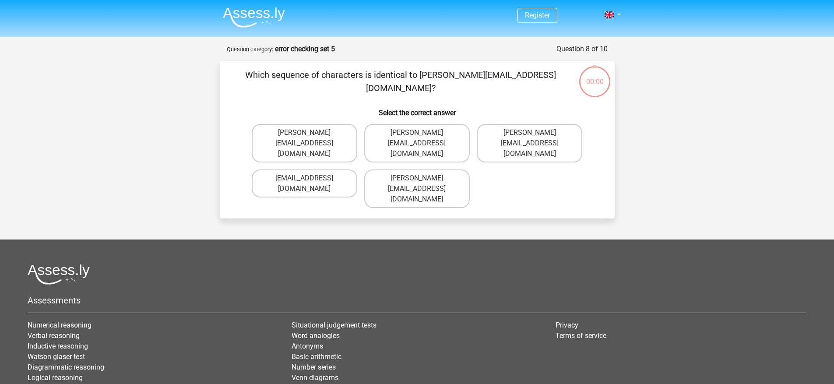
scroll to position [44, 0]
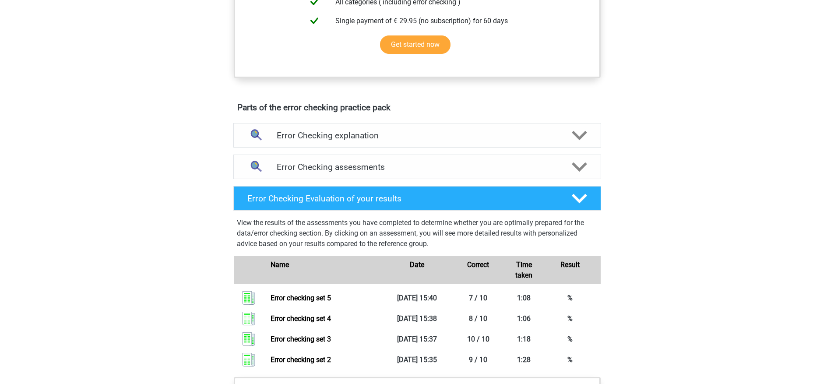
scroll to position [272, 0]
